Goal: Task Accomplishment & Management: Complete application form

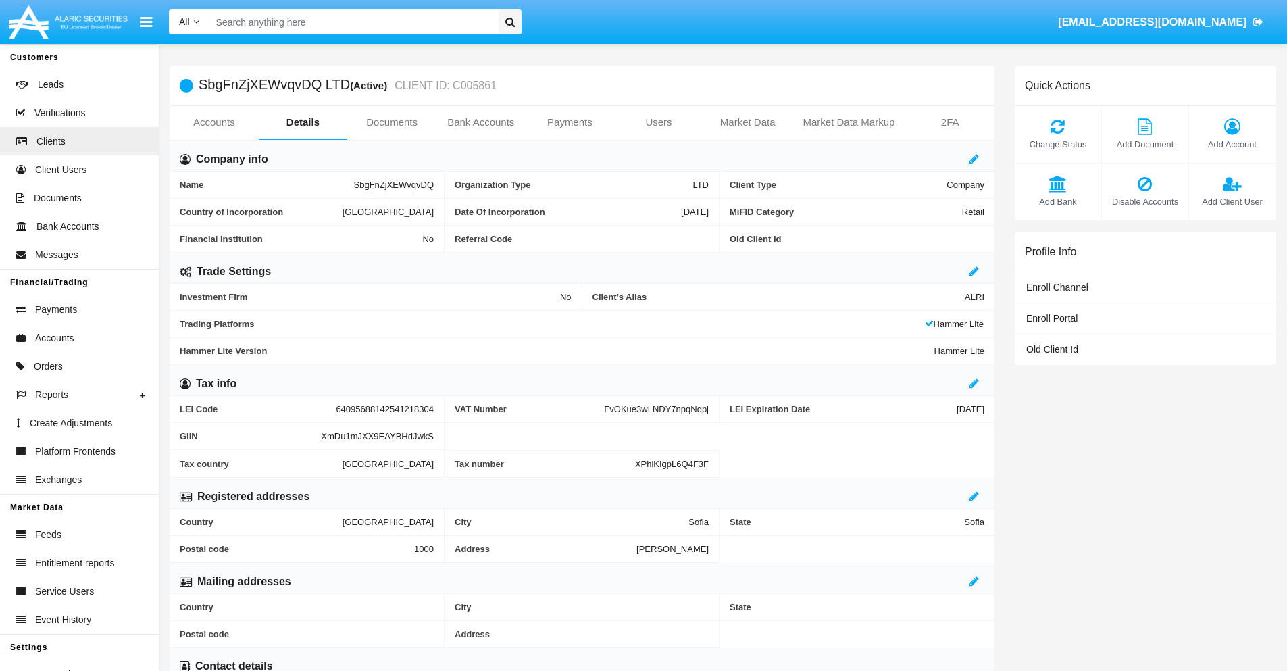
click at [480, 122] on link "Bank Accounts" at bounding box center [480, 122] width 89 height 32
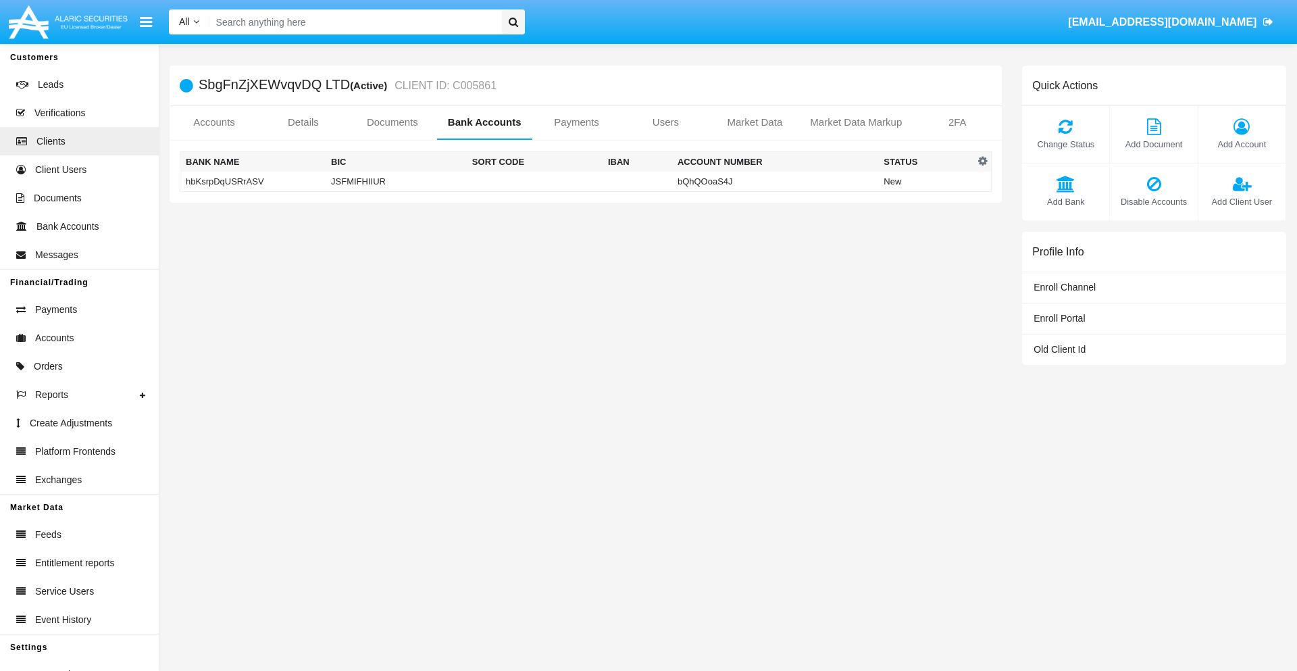
click at [253, 181] on td "hbKsrpDqUSRrASV" at bounding box center [253, 182] width 146 height 20
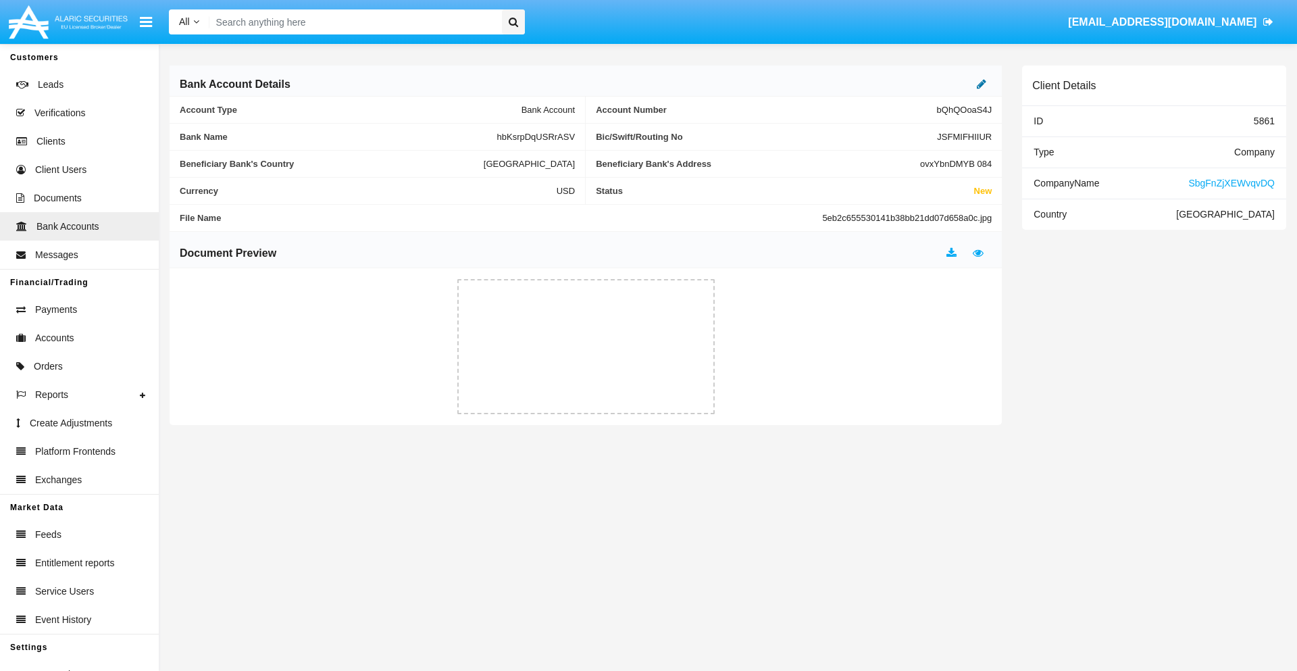
click at [981, 84] on icon at bounding box center [981, 83] width 9 height 11
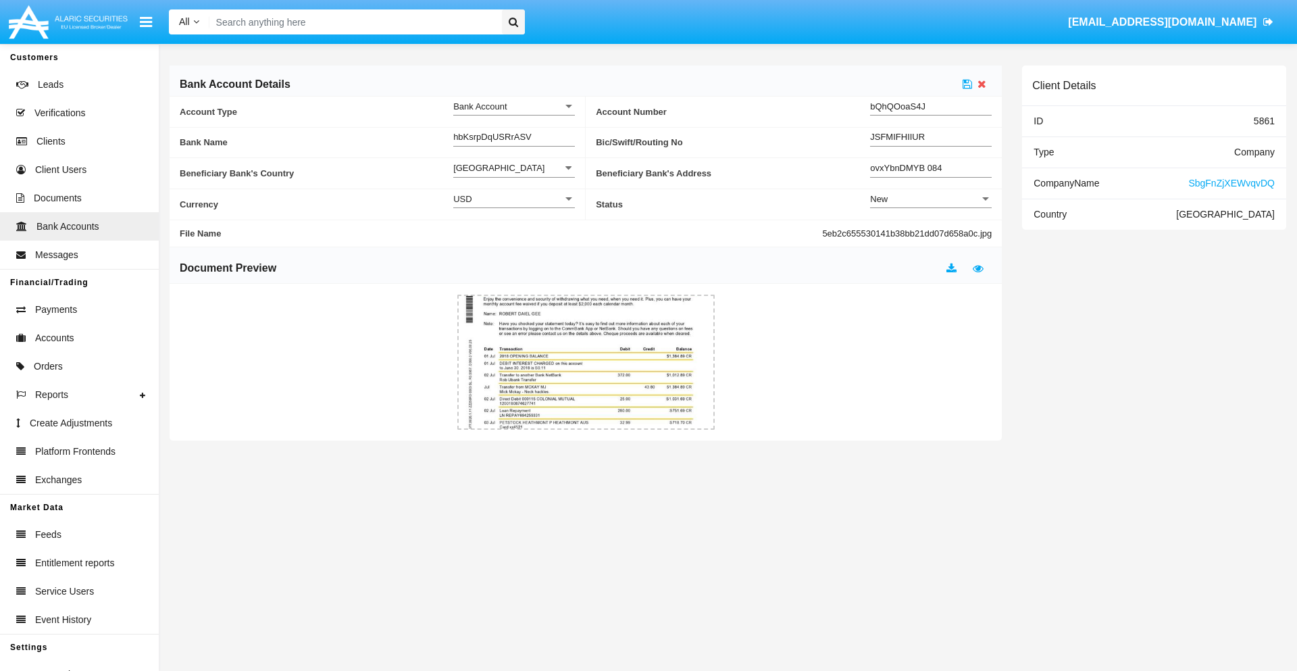
click at [931, 199] on div "New" at bounding box center [924, 198] width 109 height 11
click at [931, 232] on span "Active" at bounding box center [931, 233] width 122 height 26
click at [967, 84] on icon at bounding box center [966, 83] width 9 height 11
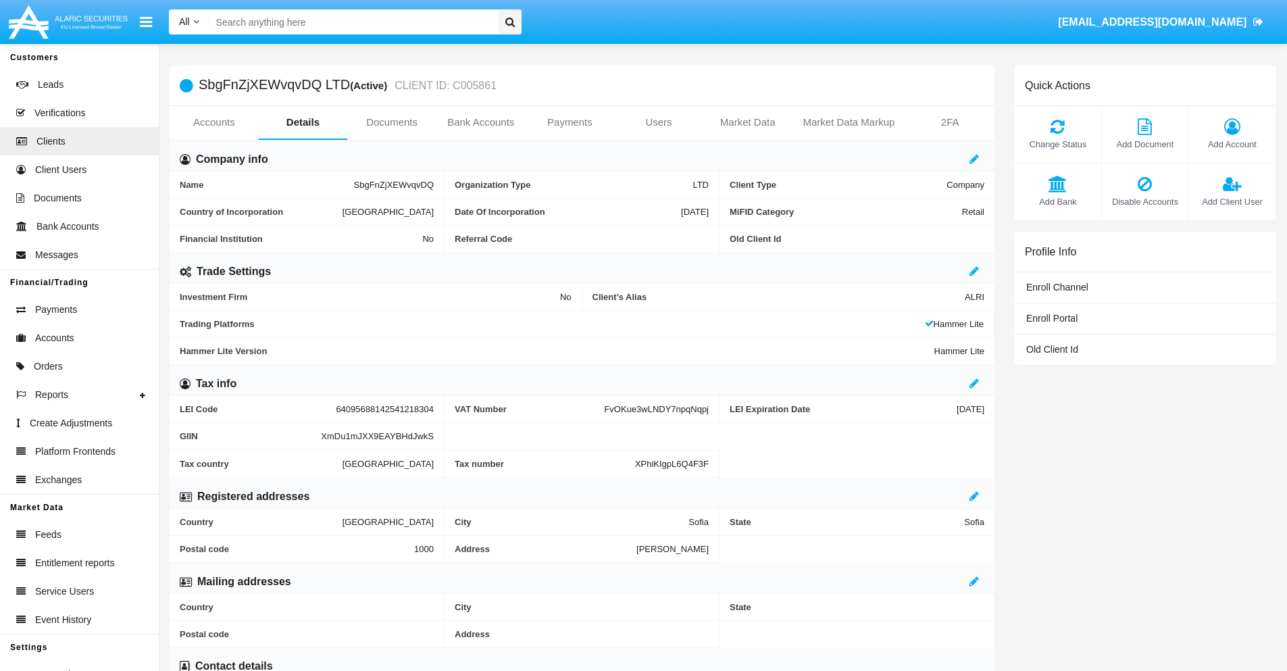
click at [480, 122] on link "Bank Accounts" at bounding box center [480, 122] width 89 height 32
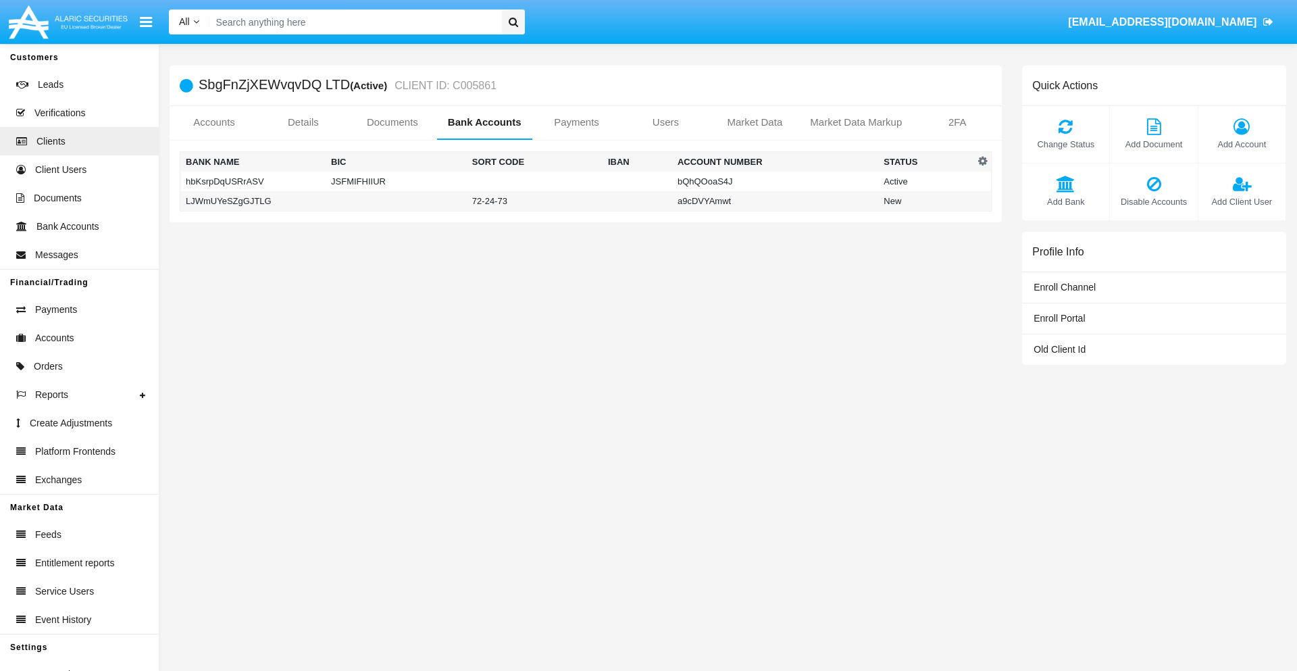
click at [253, 201] on td "LJWmUYeSZgGJTLG" at bounding box center [253, 201] width 146 height 20
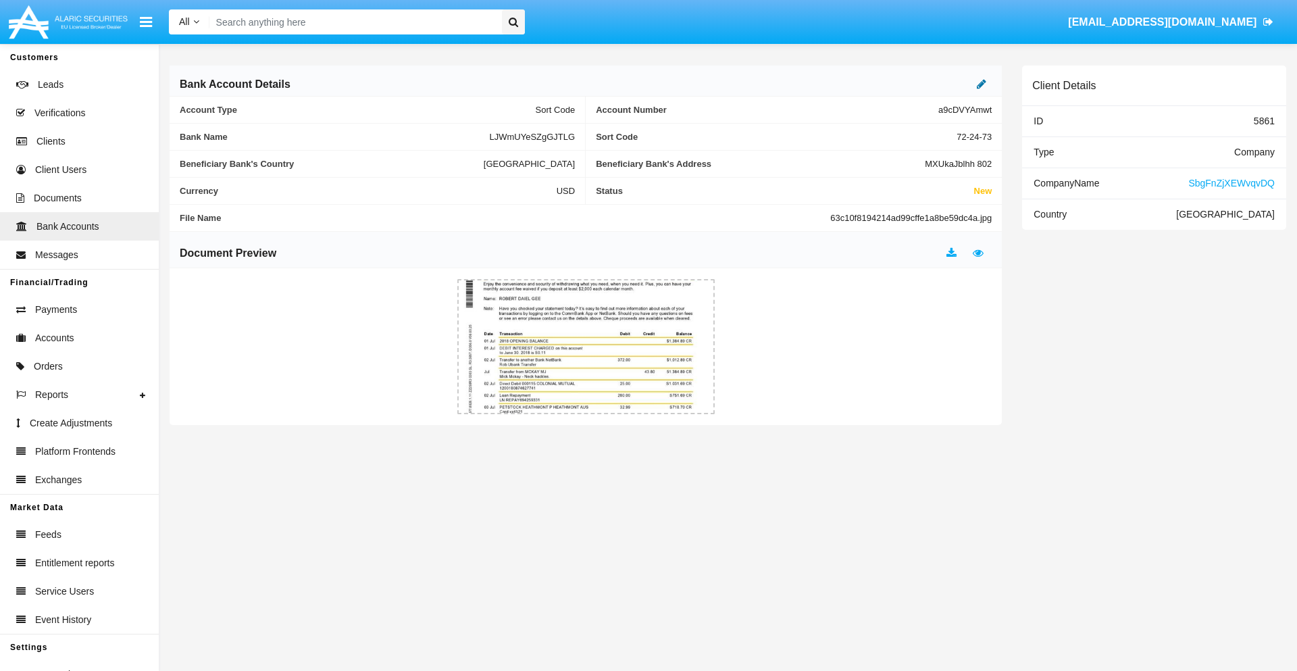
click at [981, 84] on icon at bounding box center [981, 83] width 9 height 11
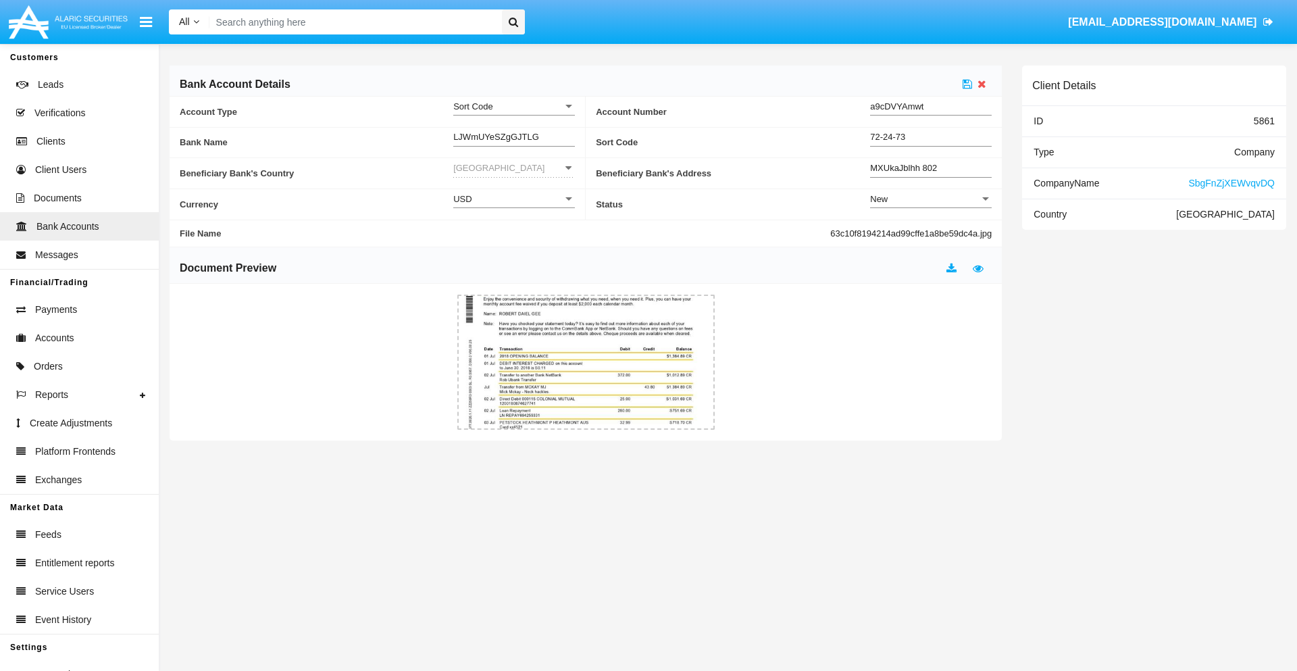
click at [931, 199] on div "New" at bounding box center [924, 198] width 109 height 11
click at [931, 232] on span "Active" at bounding box center [931, 233] width 122 height 26
click at [967, 84] on icon at bounding box center [966, 83] width 9 height 11
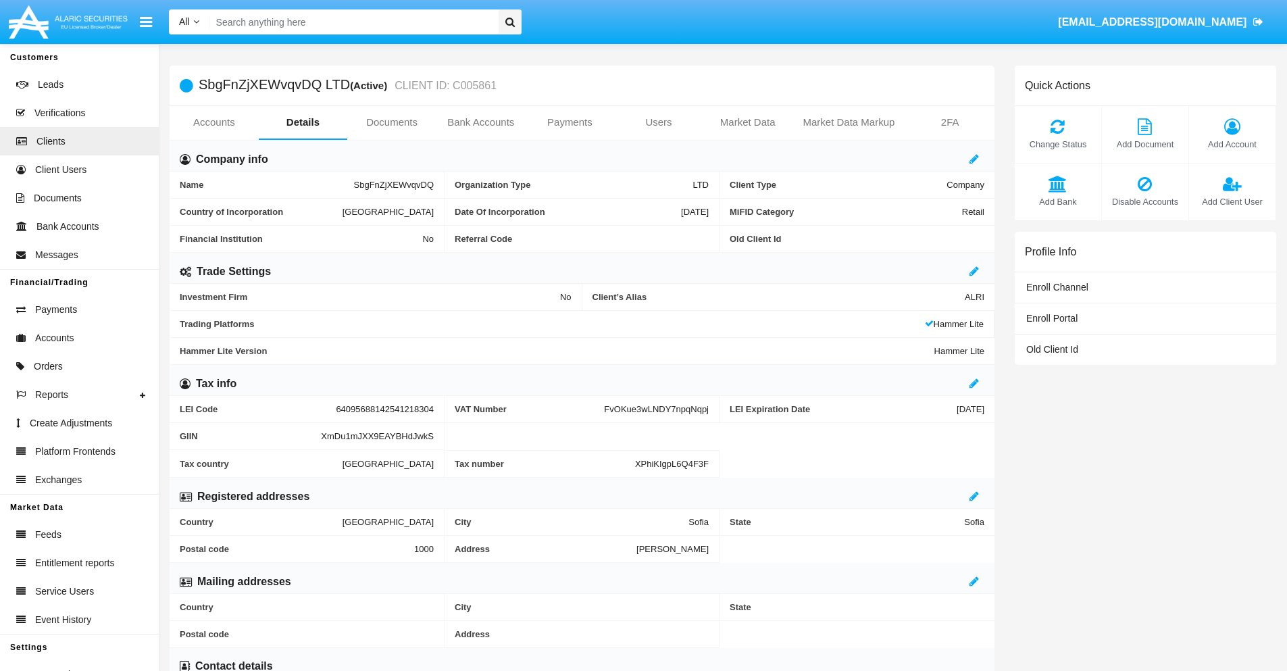
click at [1057, 201] on span "Add Bank" at bounding box center [1057, 201] width 73 height 13
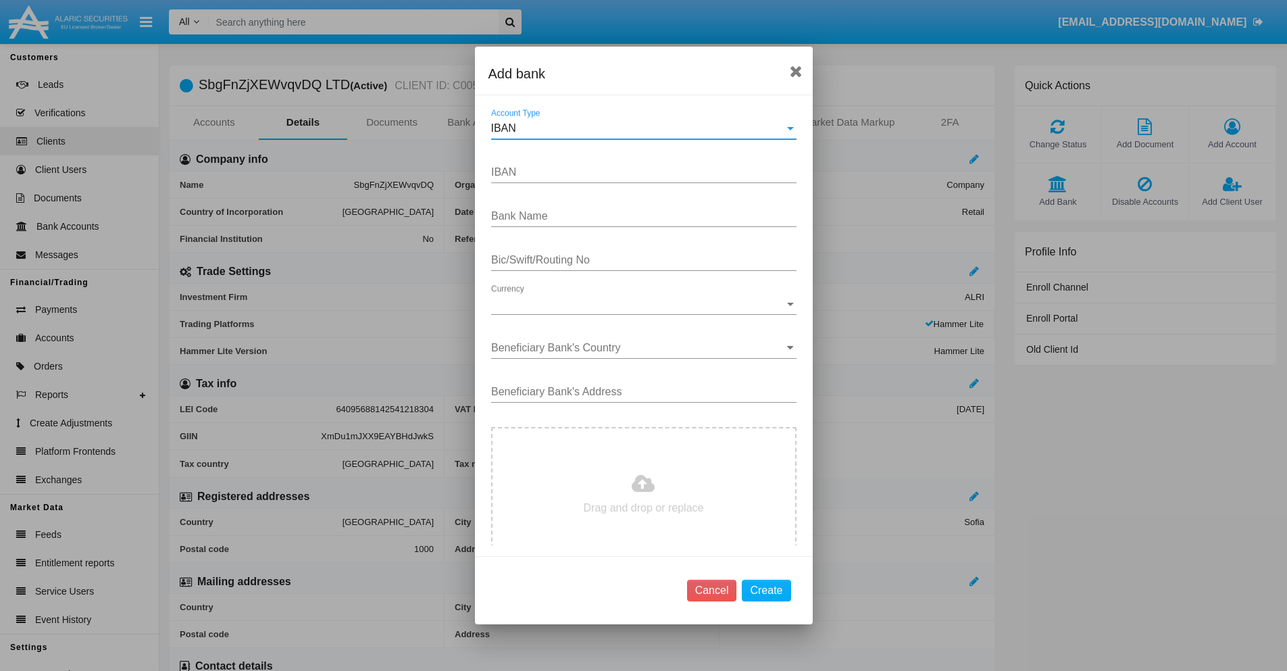
click at [638, 128] on div "IBAN" at bounding box center [637, 128] width 293 height 12
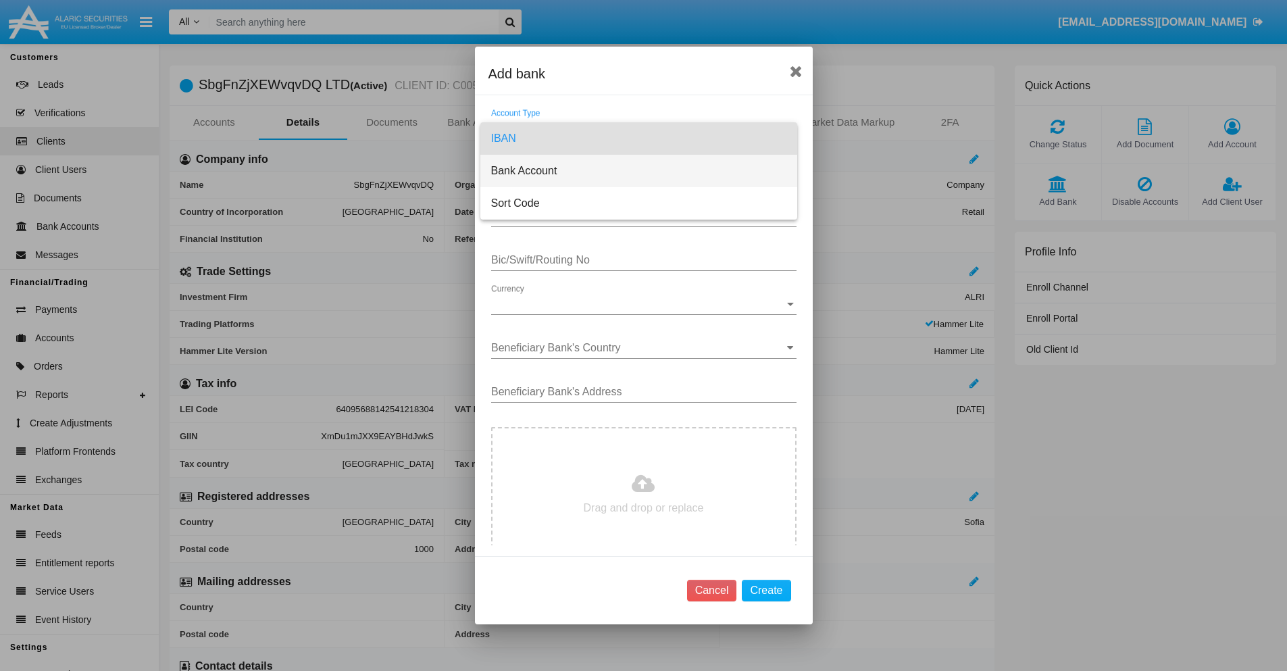
click at [638, 171] on span "Bank Account" at bounding box center [638, 171] width 295 height 32
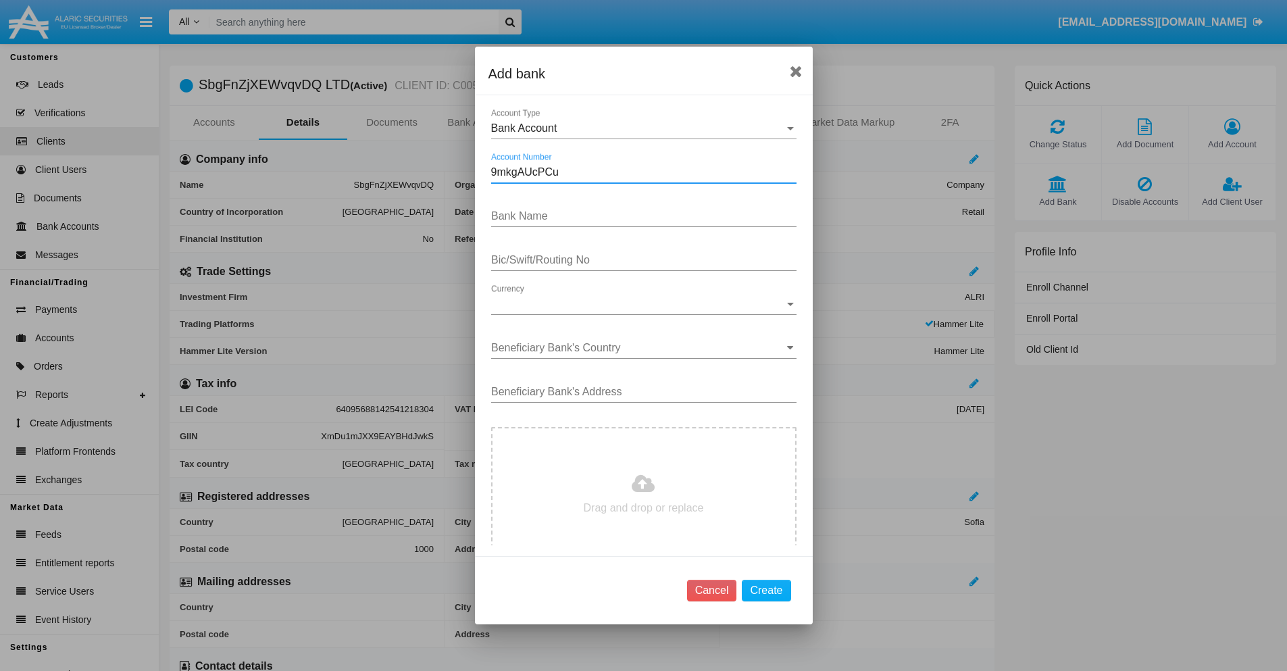
type input "9mkgAUcPCu"
type input "brkPKBlkiGpwEpJ"
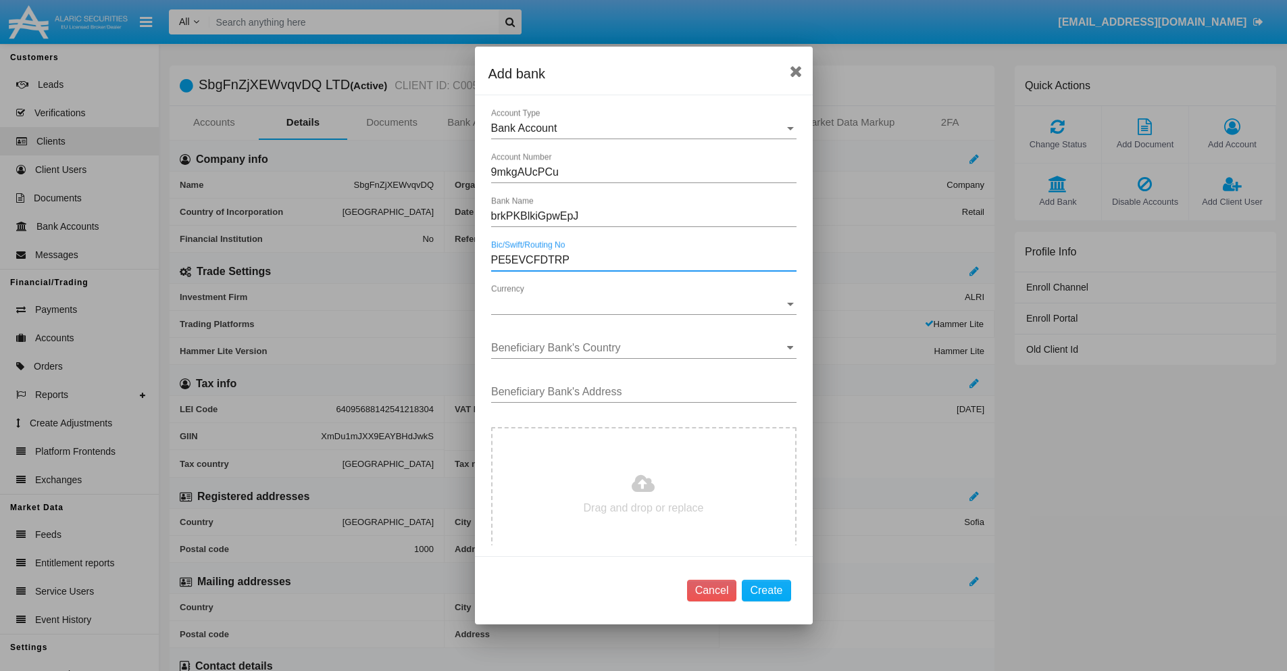
type input "PE5EVCFDTRP"
click at [638, 304] on span "Currency" at bounding box center [637, 304] width 293 height 12
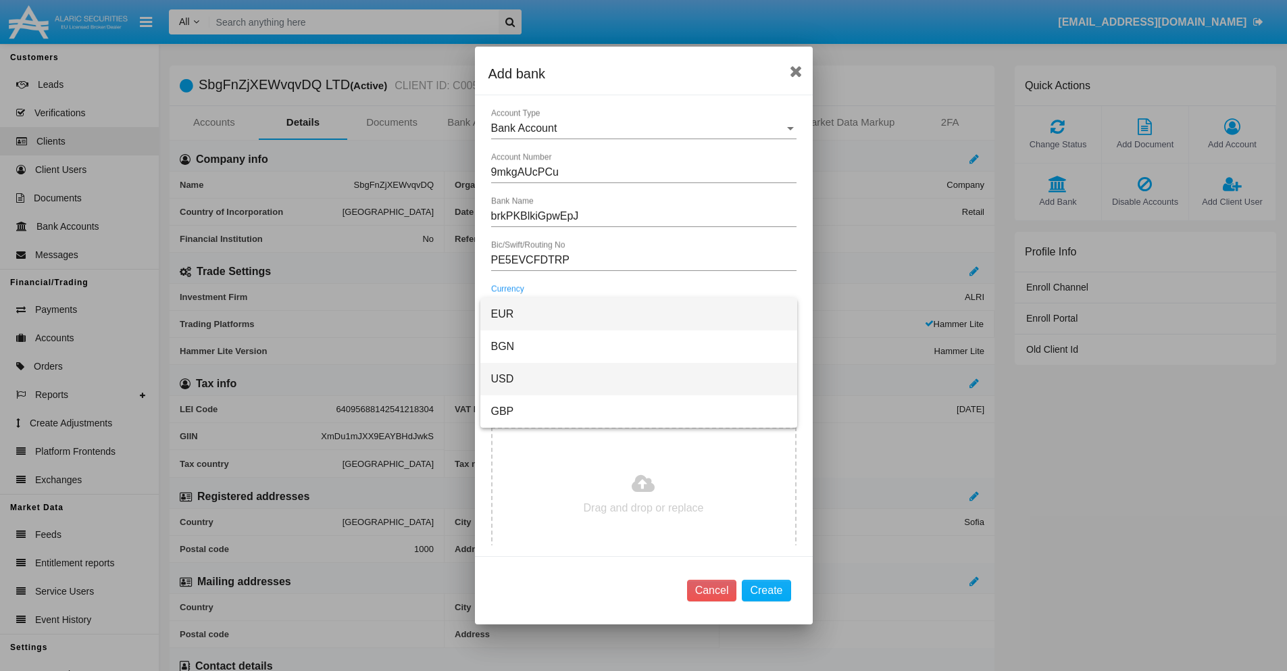
click at [638, 379] on span "USD" at bounding box center [638, 379] width 295 height 32
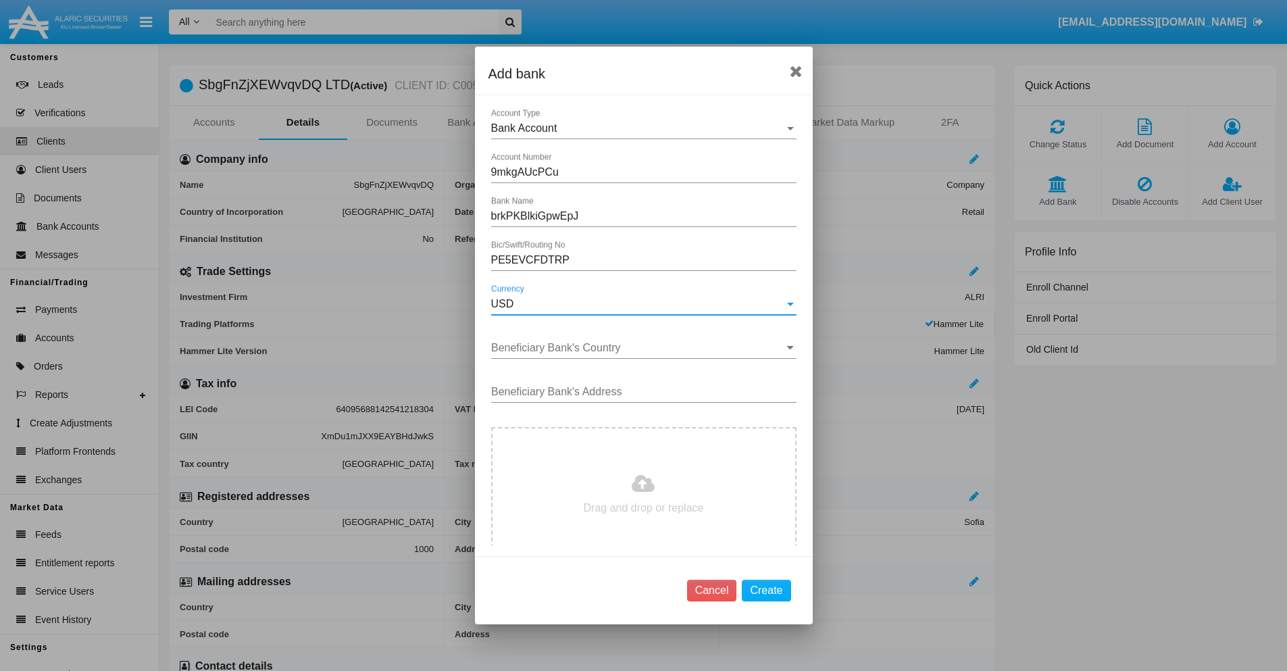
click at [638, 348] on input "Beneficiary Bank's Country" at bounding box center [643, 348] width 305 height 12
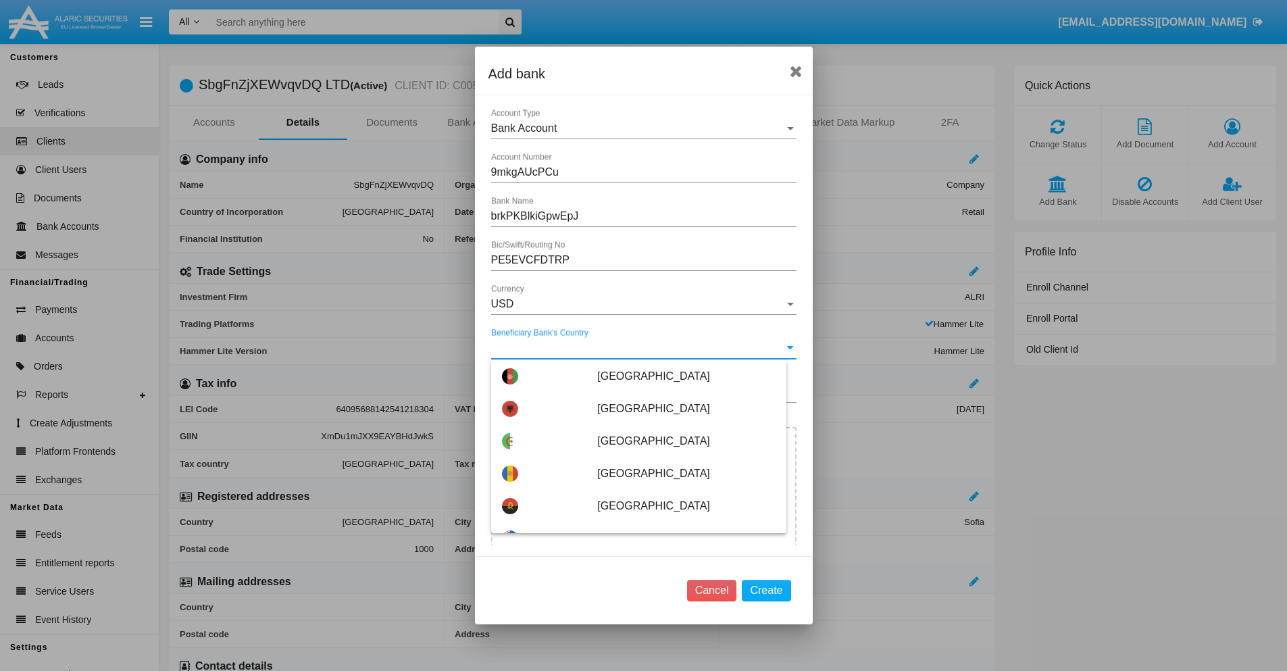
type input "Indonesia"
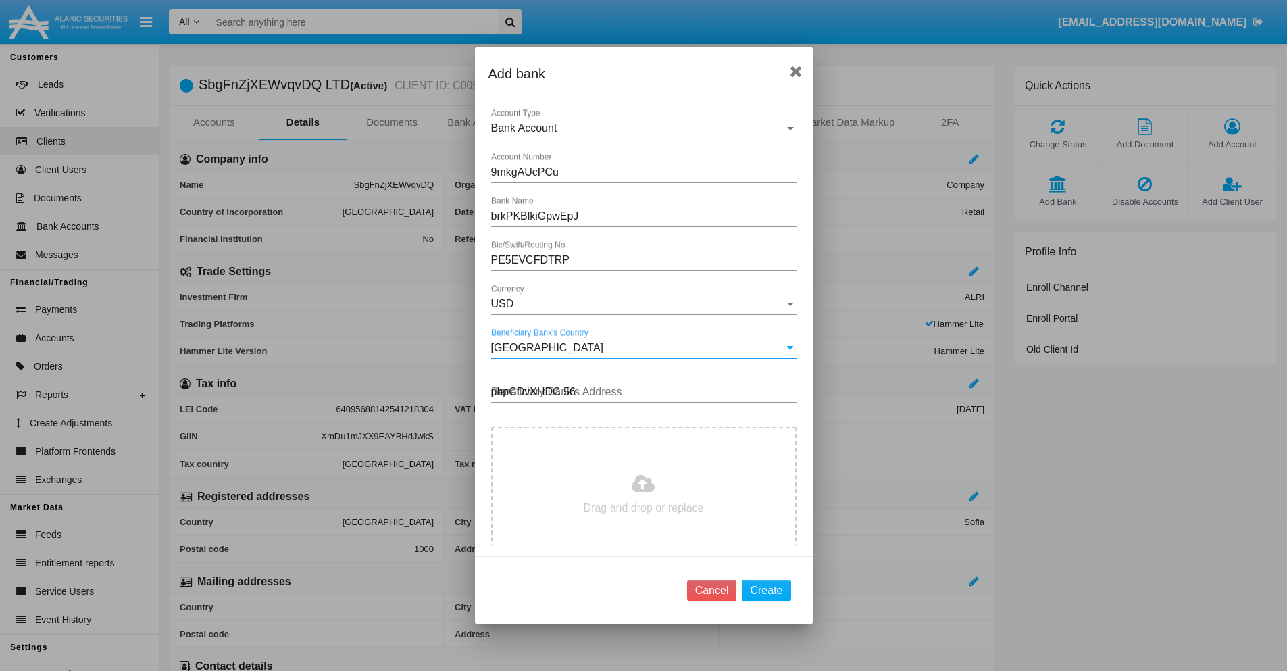
type input "phpCDvXHDC 561"
type input "C:\fakepath\bank-statement.png"
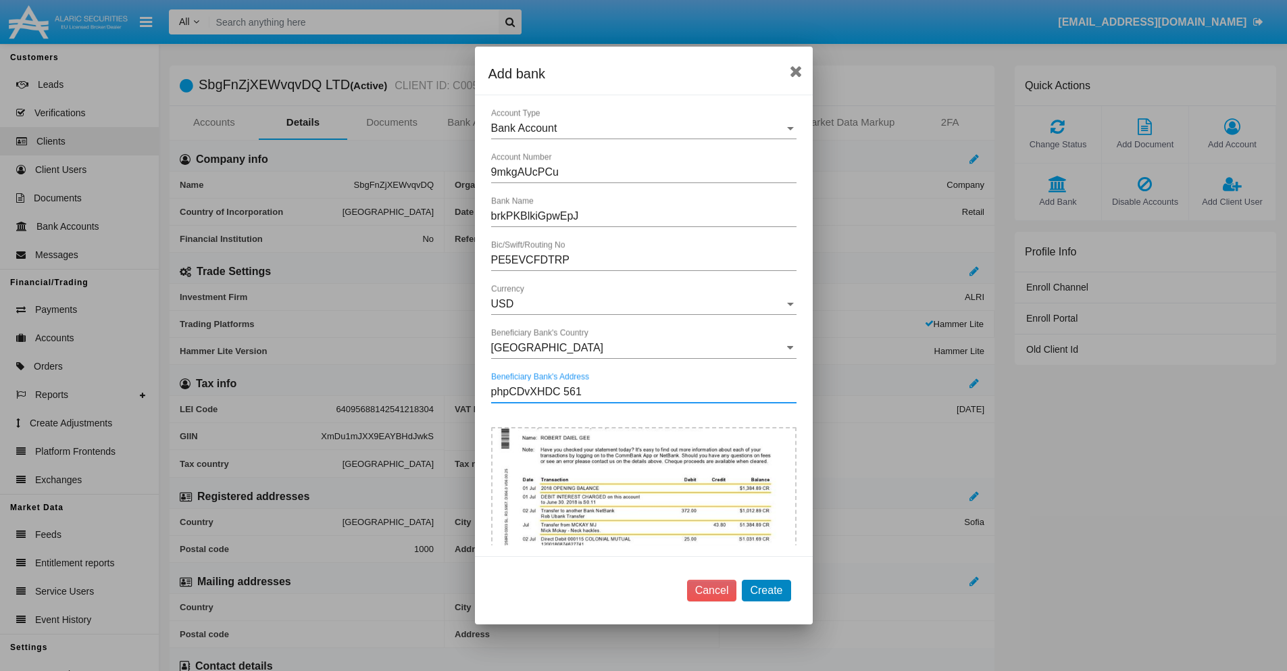
click at [766, 590] on button "Create" at bounding box center [766, 590] width 49 height 22
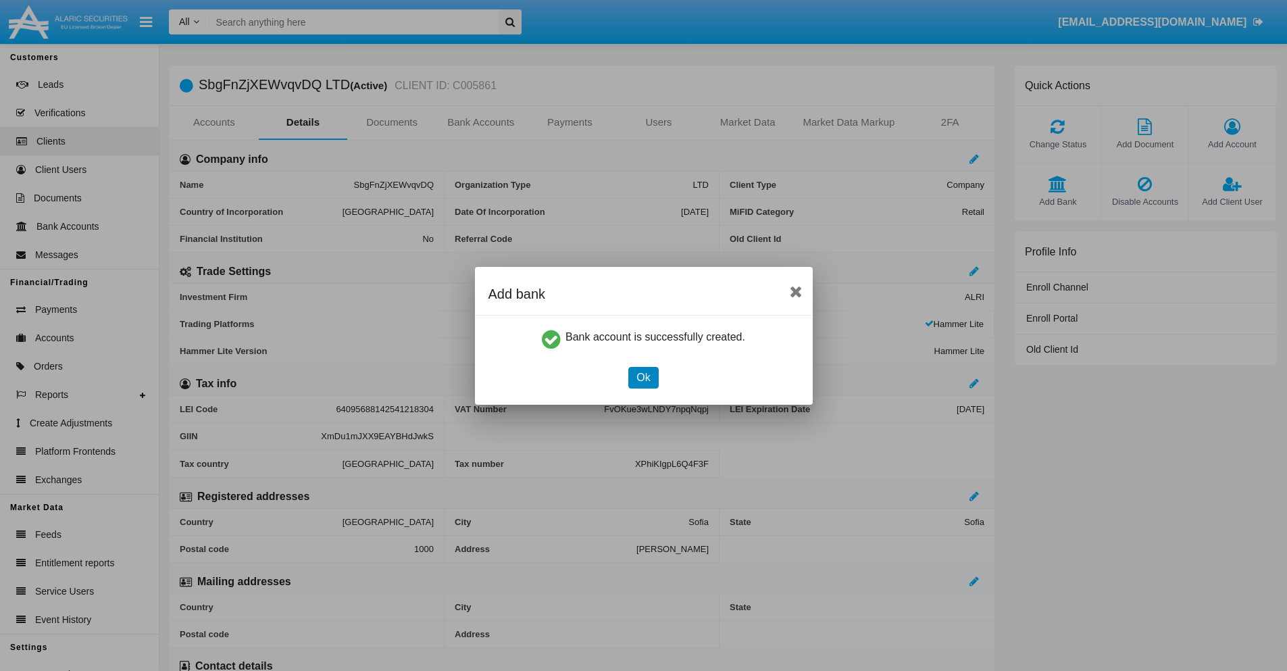
click at [643, 377] on button "Ok" at bounding box center [643, 378] width 30 height 22
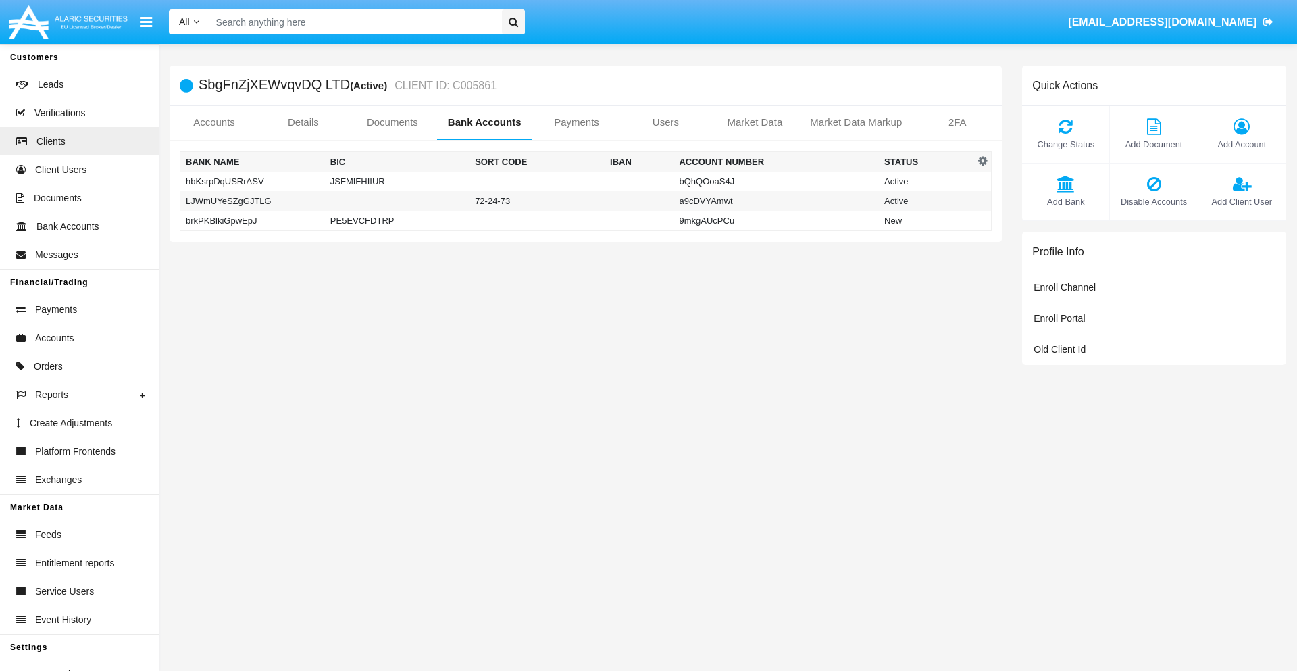
click at [252, 220] on td "brkPKBlkiGpwEpJ" at bounding box center [252, 221] width 145 height 20
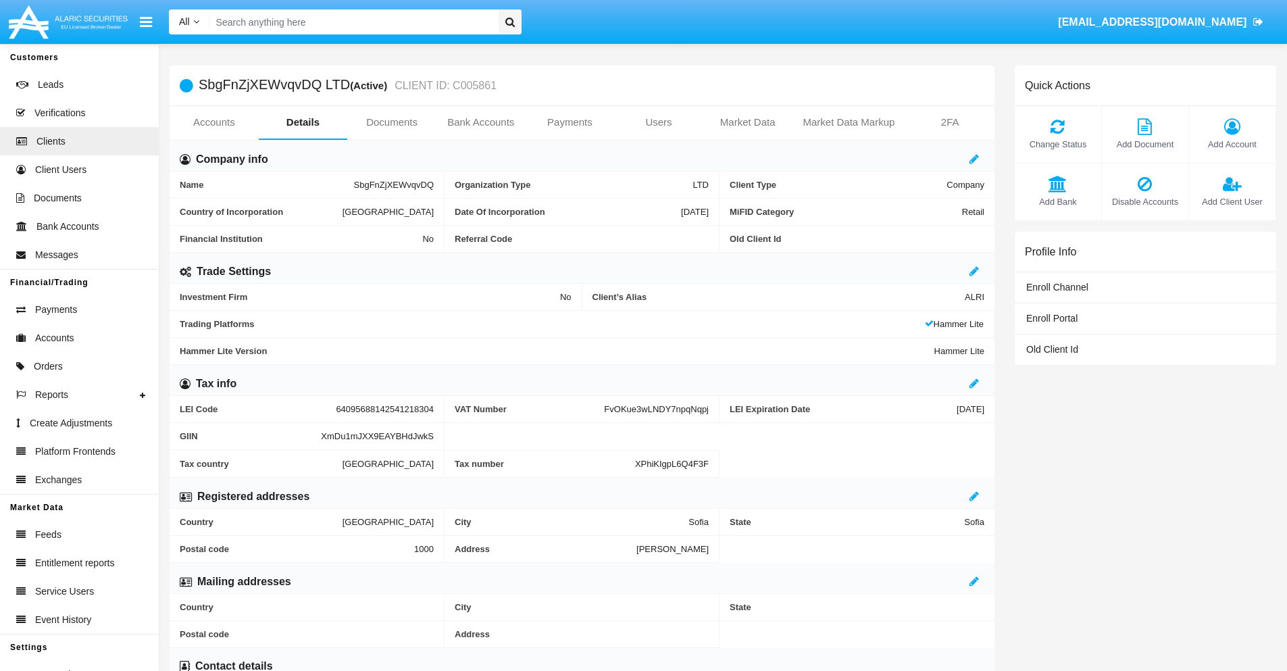
click at [1057, 201] on span "Add Bank" at bounding box center [1057, 201] width 73 height 13
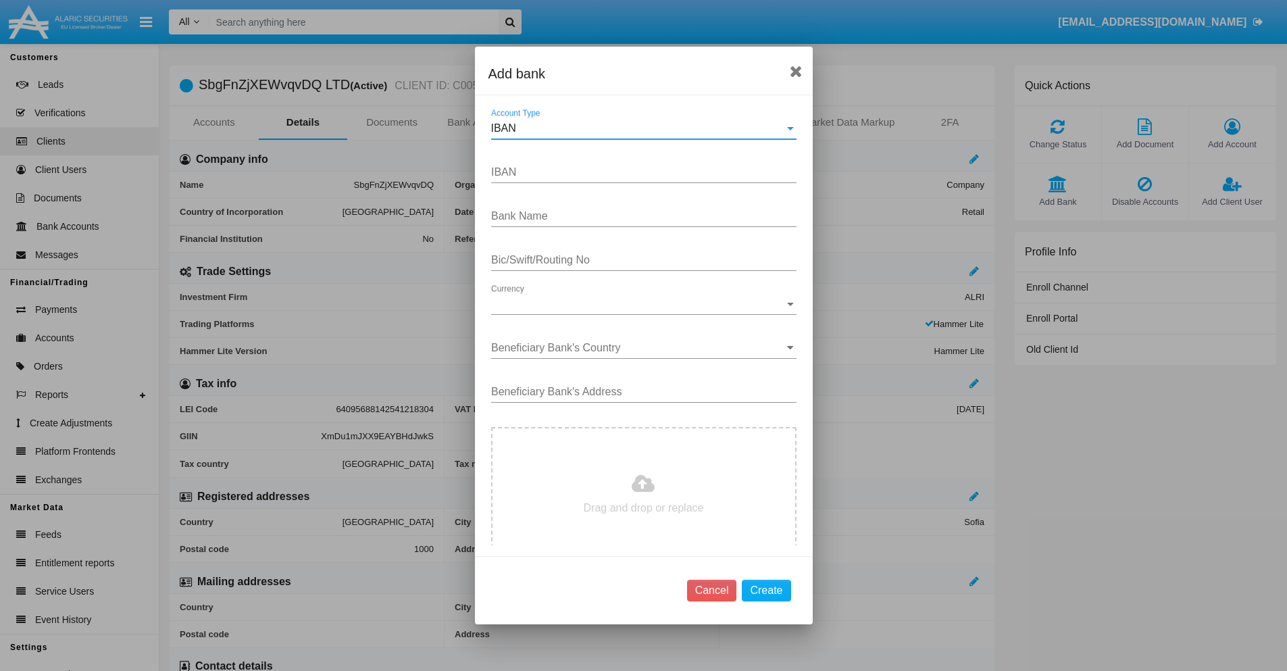
click at [638, 128] on div "IBAN" at bounding box center [637, 128] width 293 height 12
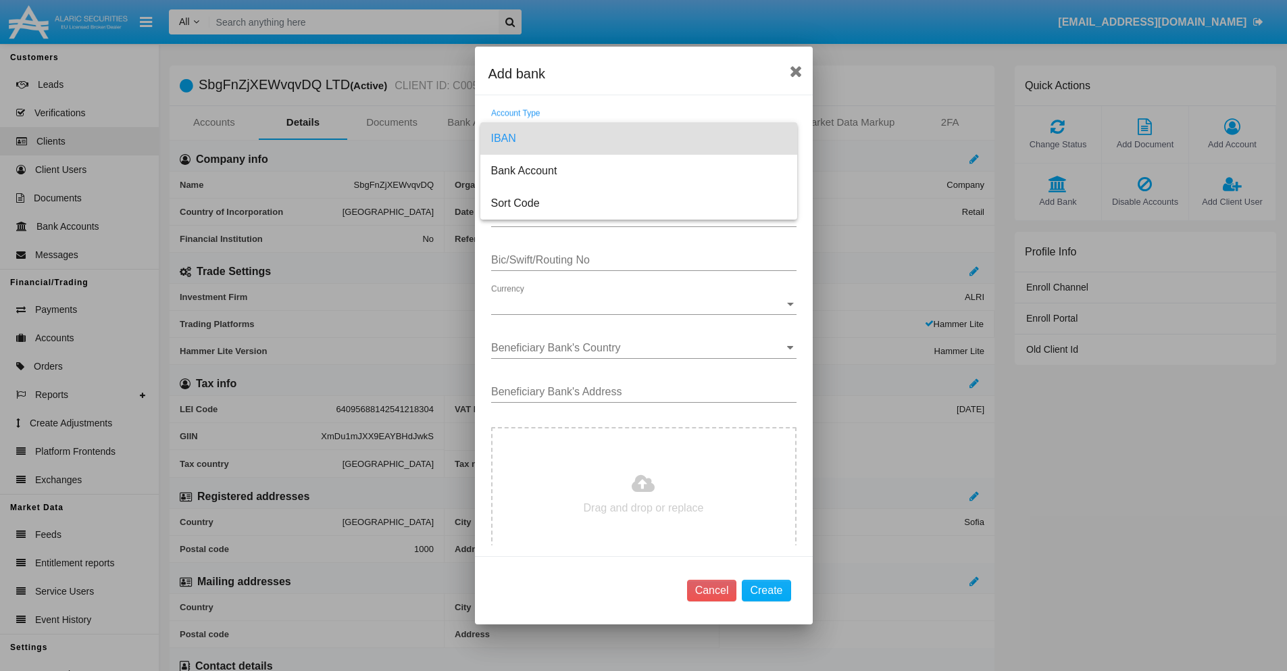
click at [638, 138] on span "IBAN" at bounding box center [638, 138] width 295 height 32
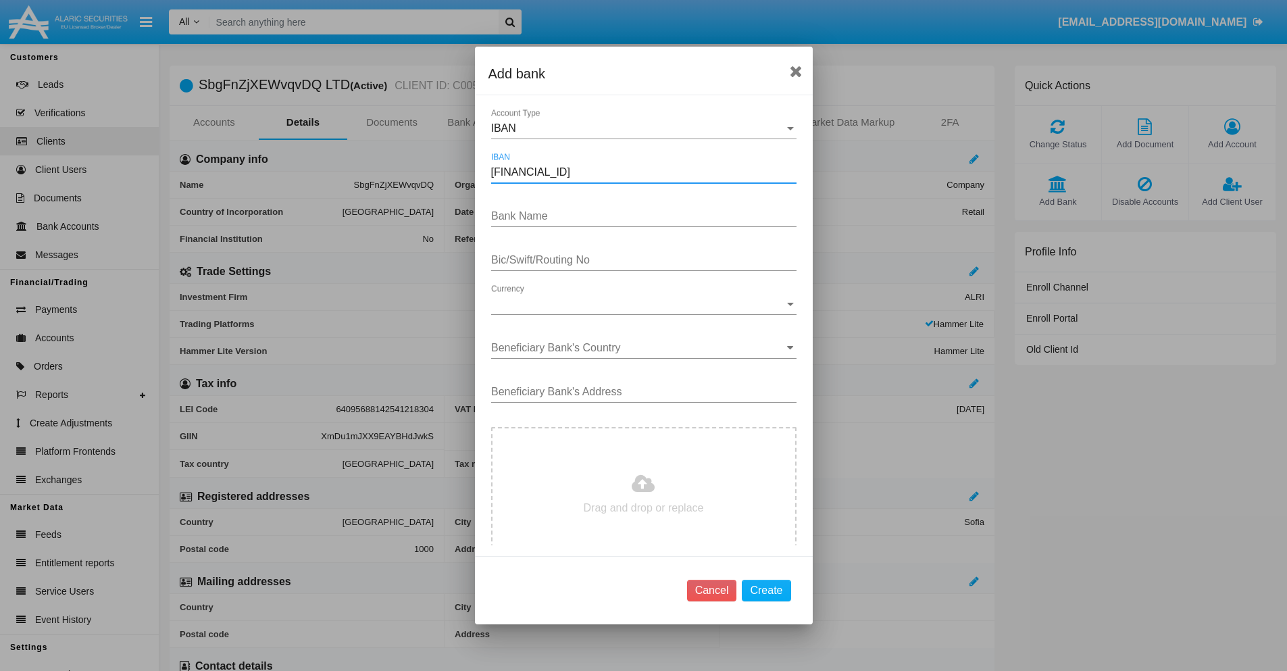
type input "[FINANCIAL_ID]"
type input "vvmAlOsOaBzDJYl"
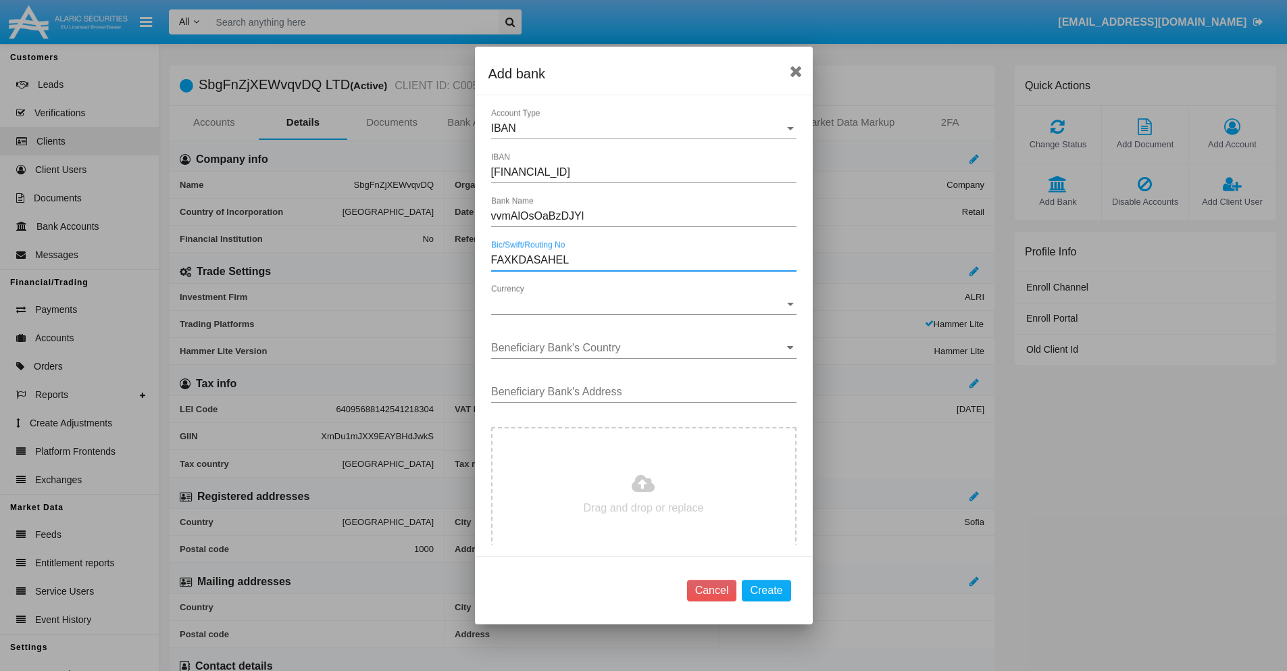
type input "FAXKDASAHEL"
click at [638, 304] on span "Currency" at bounding box center [637, 304] width 293 height 12
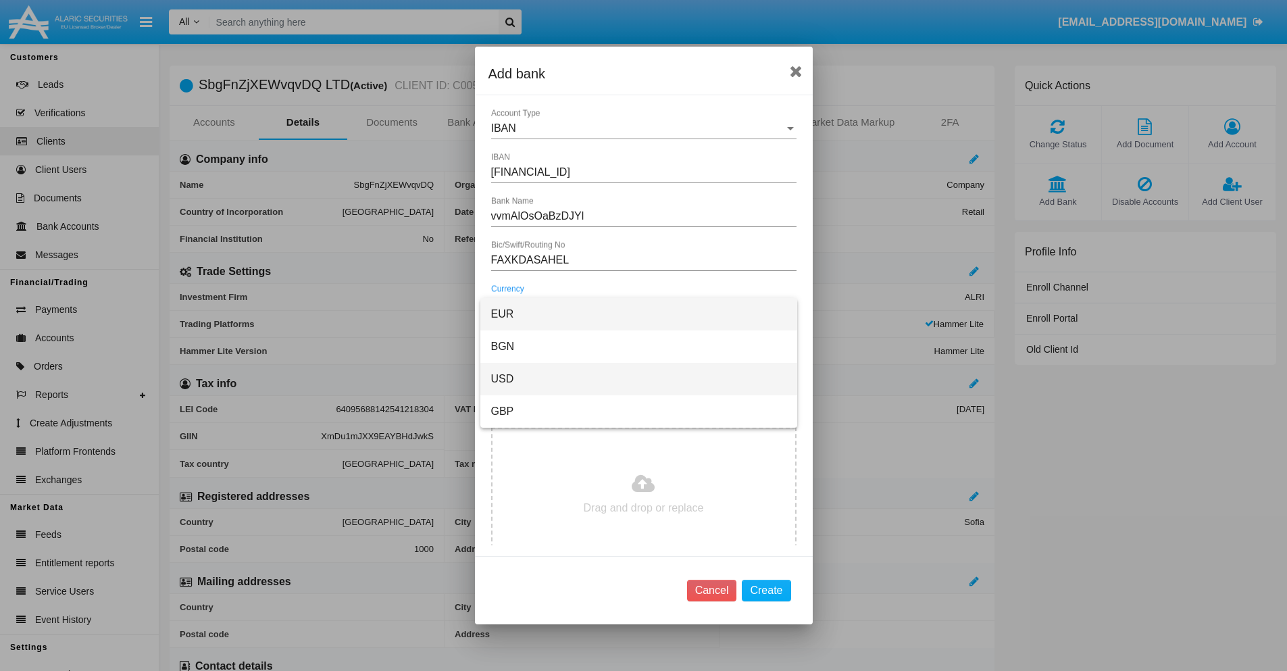
click at [638, 379] on span "USD" at bounding box center [638, 379] width 295 height 32
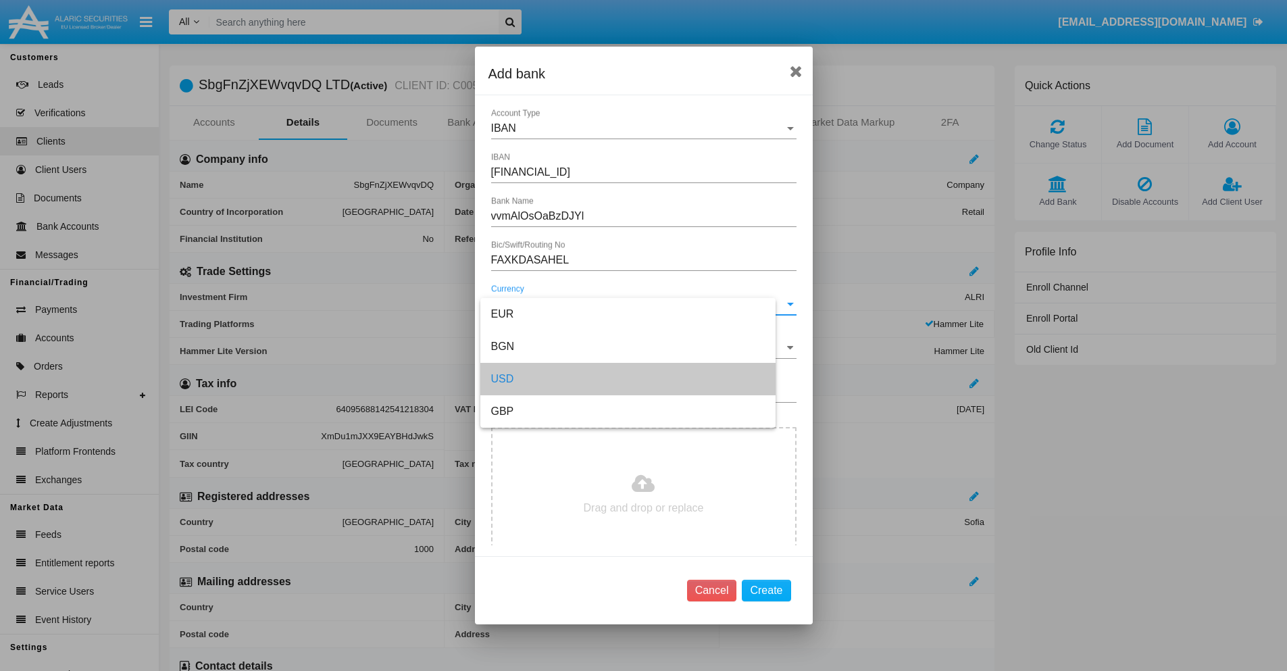
click at [638, 348] on input "Beneficiary Bank's Country" at bounding box center [643, 348] width 305 height 12
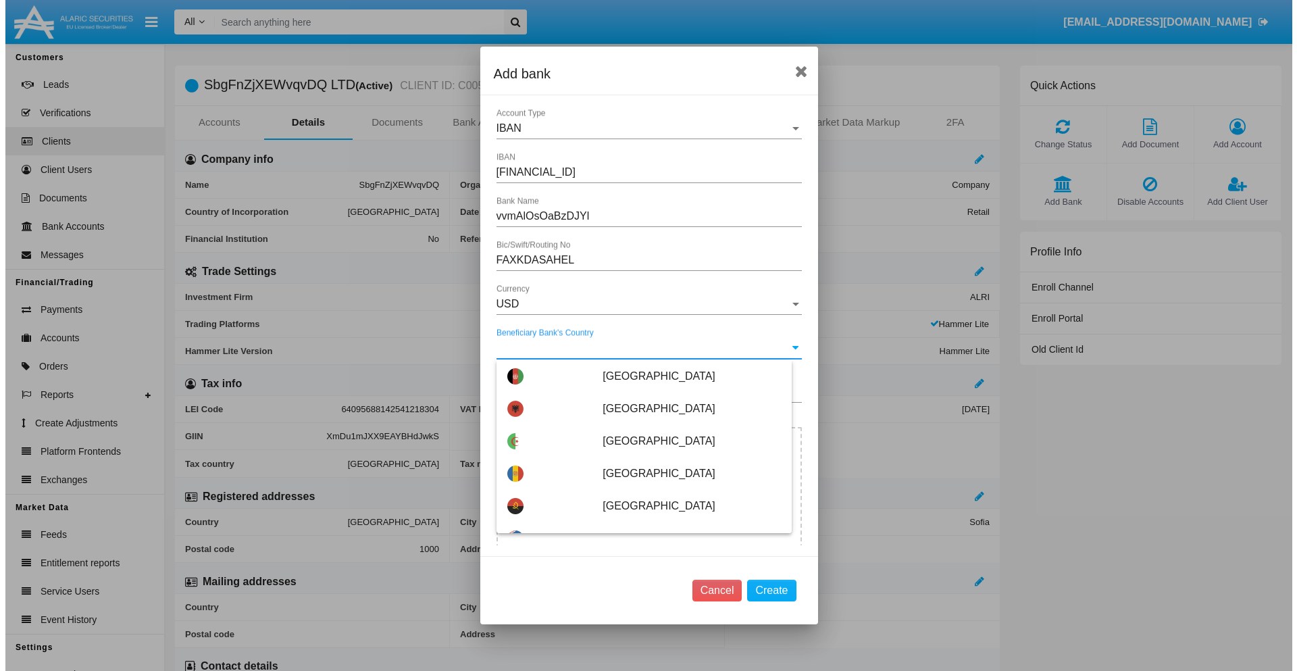
scroll to position [3361, 0]
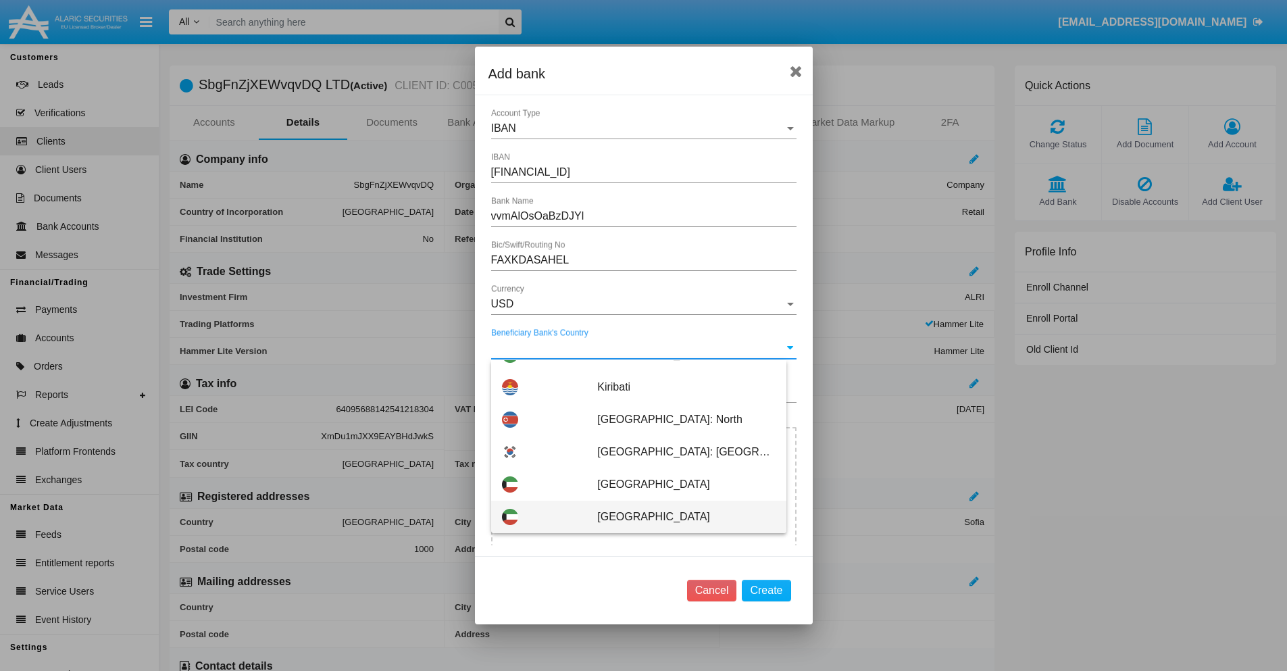
click at [679, 517] on span "[GEOGRAPHIC_DATA]" at bounding box center [686, 516] width 178 height 32
type input "[GEOGRAPHIC_DATA]"
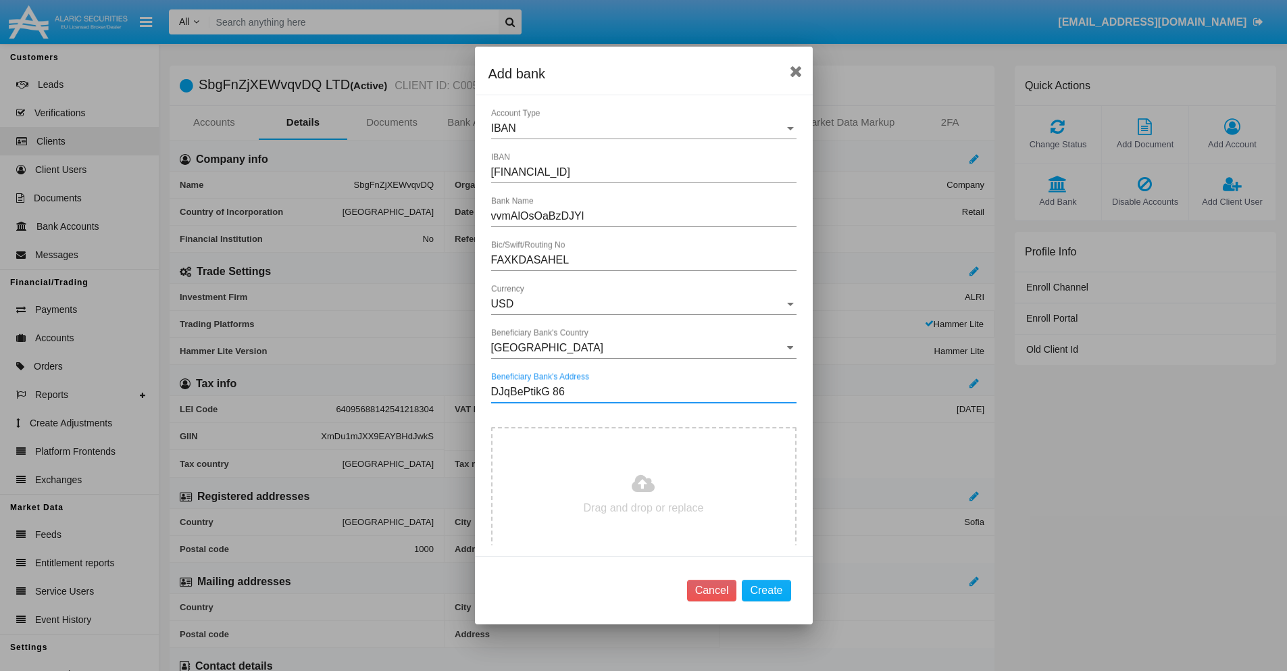
type input "DJqBePtikG 866"
type input "C:\fakepath\bank-statement.png"
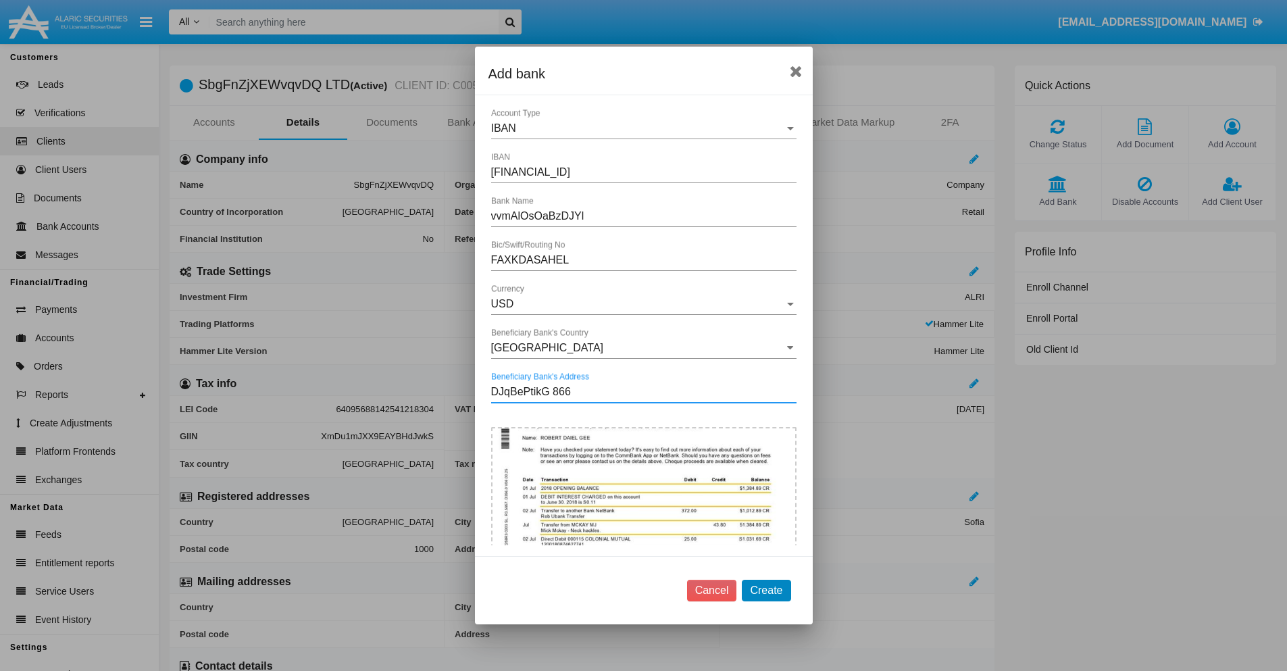
click at [766, 590] on button "Create" at bounding box center [766, 590] width 49 height 22
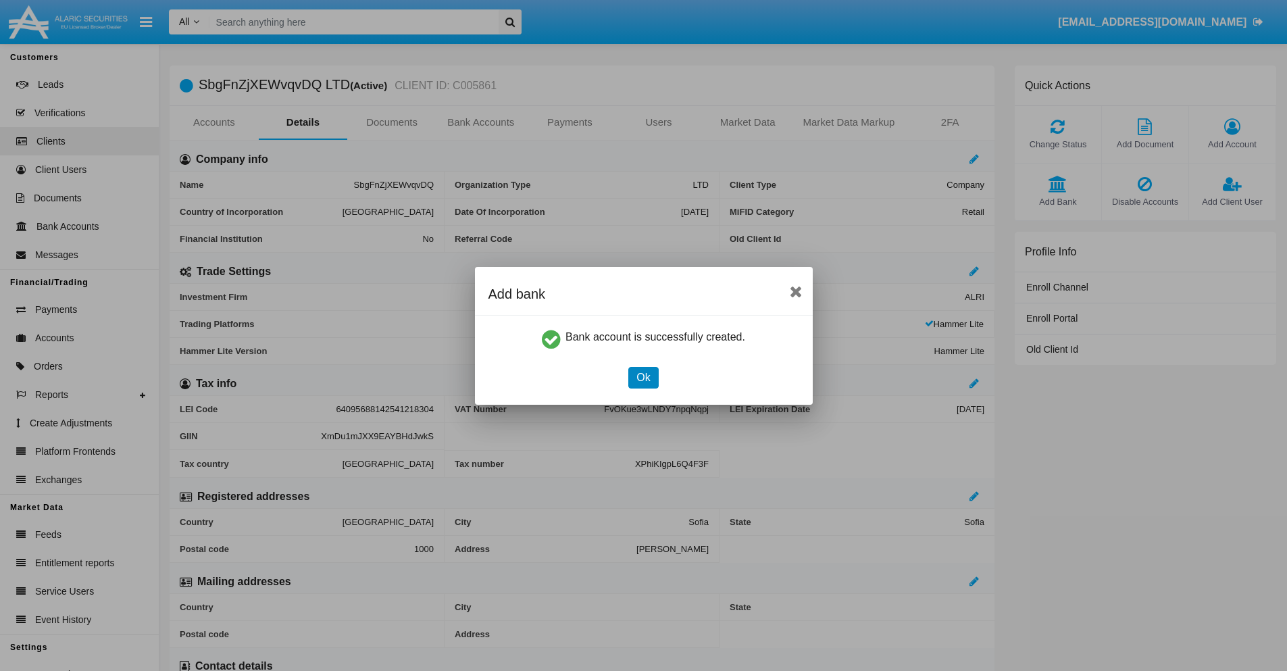
click at [643, 377] on button "Ok" at bounding box center [643, 378] width 30 height 22
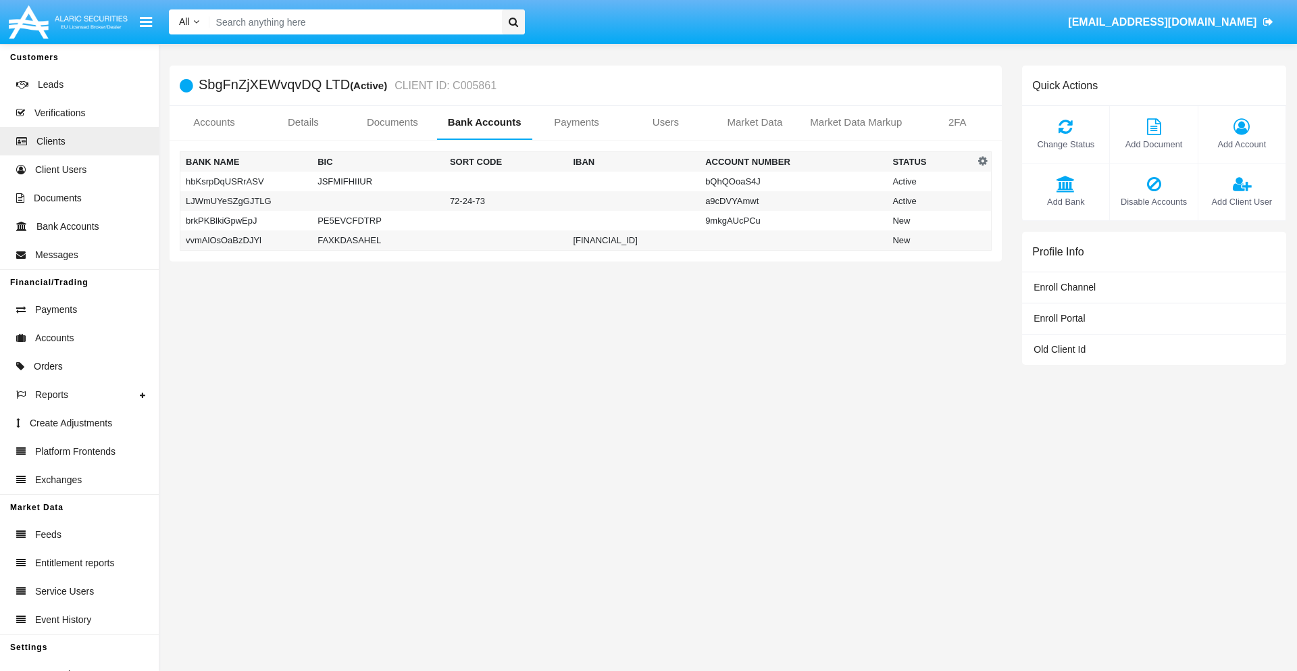
click at [246, 240] on td "vvmAlOsOaBzDJYl" at bounding box center [246, 240] width 132 height 20
